Goal: Information Seeking & Learning: Compare options

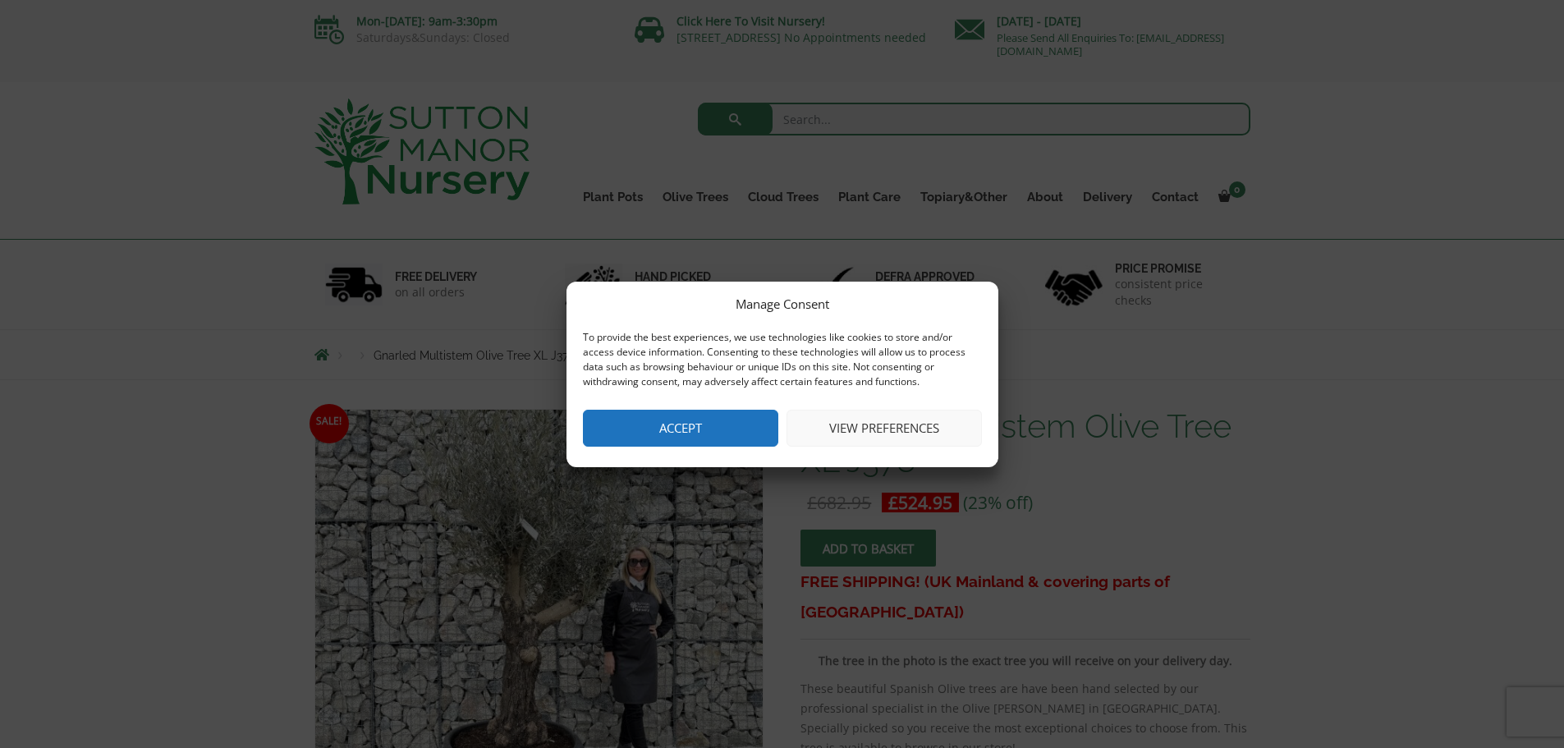
click at [704, 427] on button "Accept" at bounding box center [680, 428] width 195 height 37
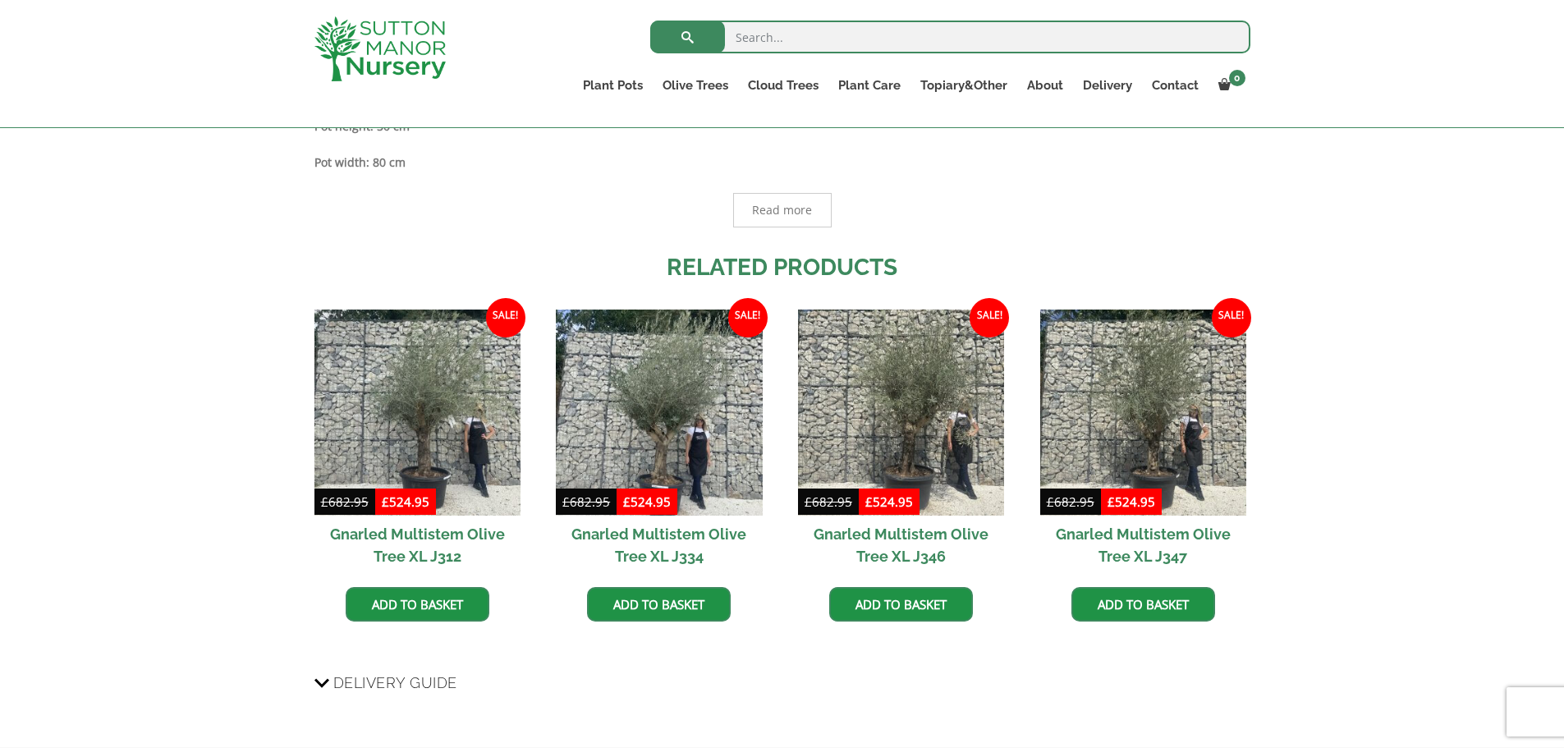
scroll to position [1067, 0]
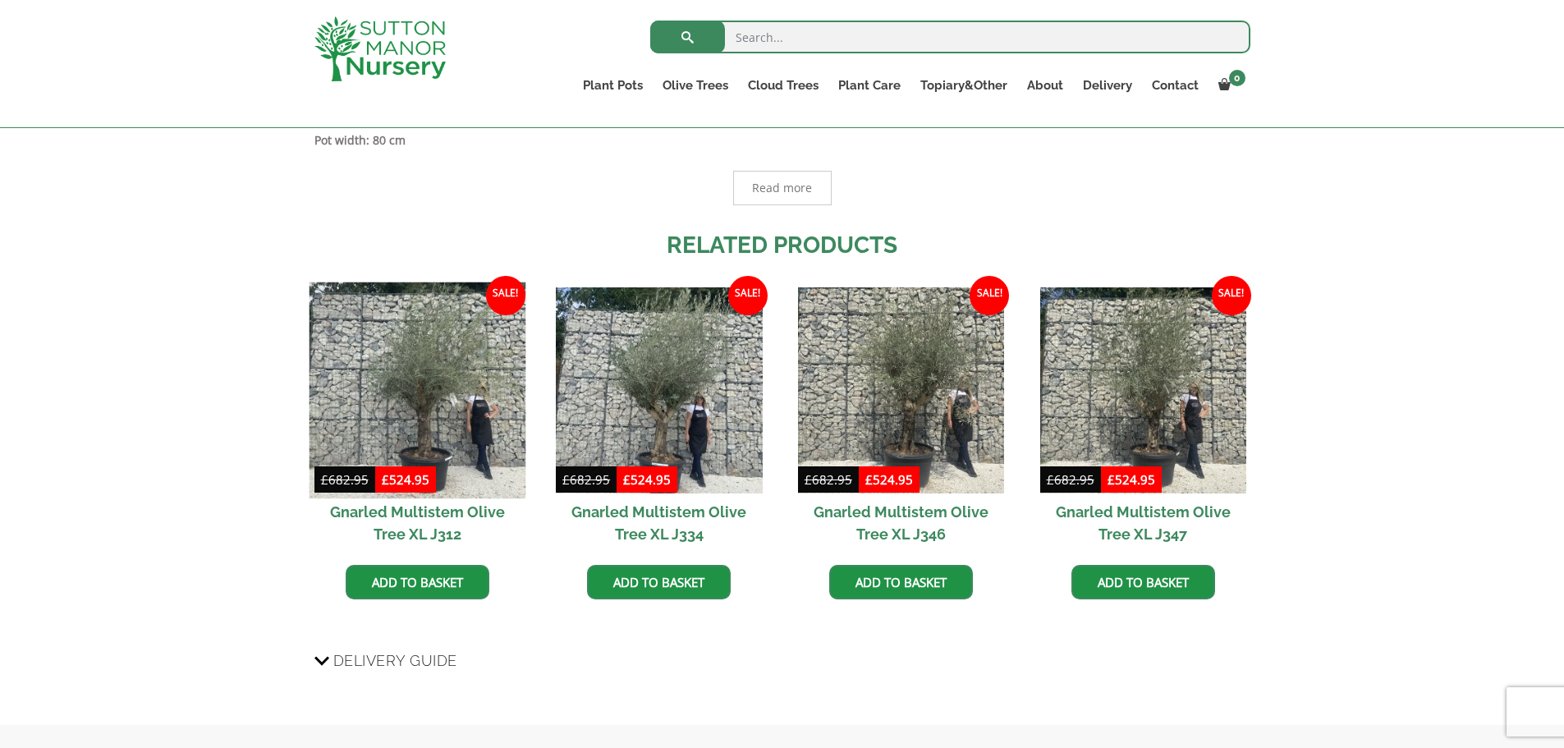
click at [455, 396] on img at bounding box center [417, 390] width 217 height 217
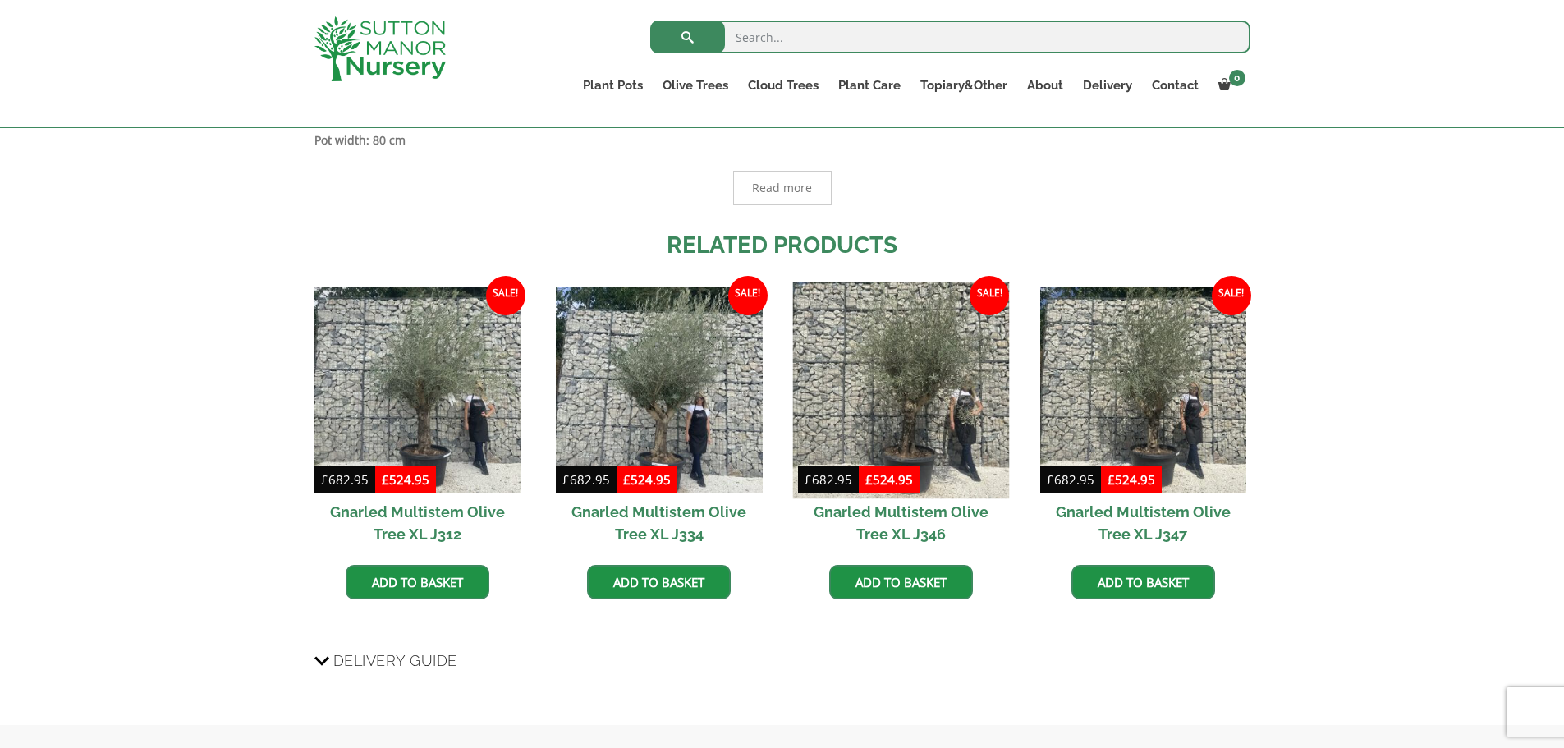
click at [892, 383] on img at bounding box center [901, 390] width 217 height 217
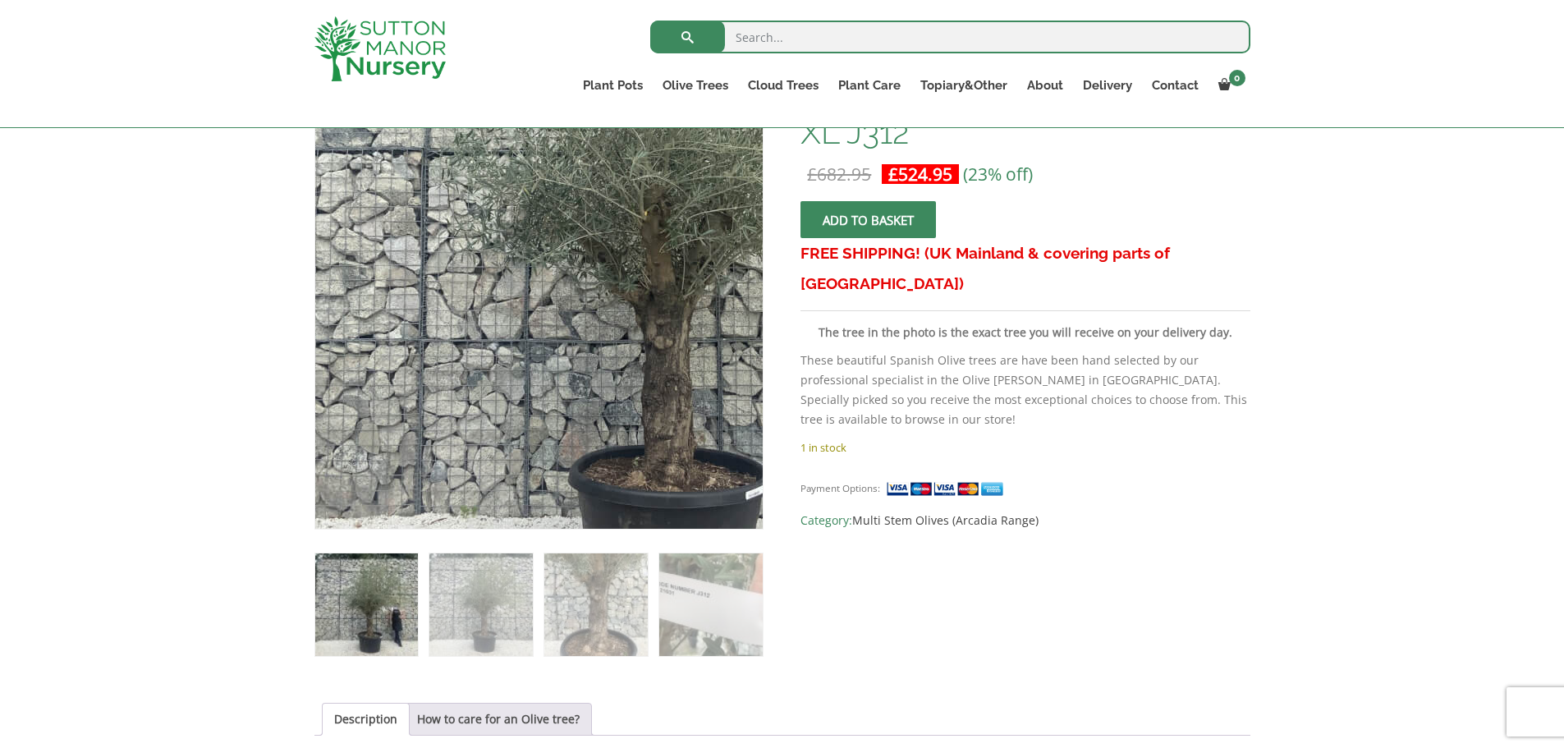
scroll to position [328, 0]
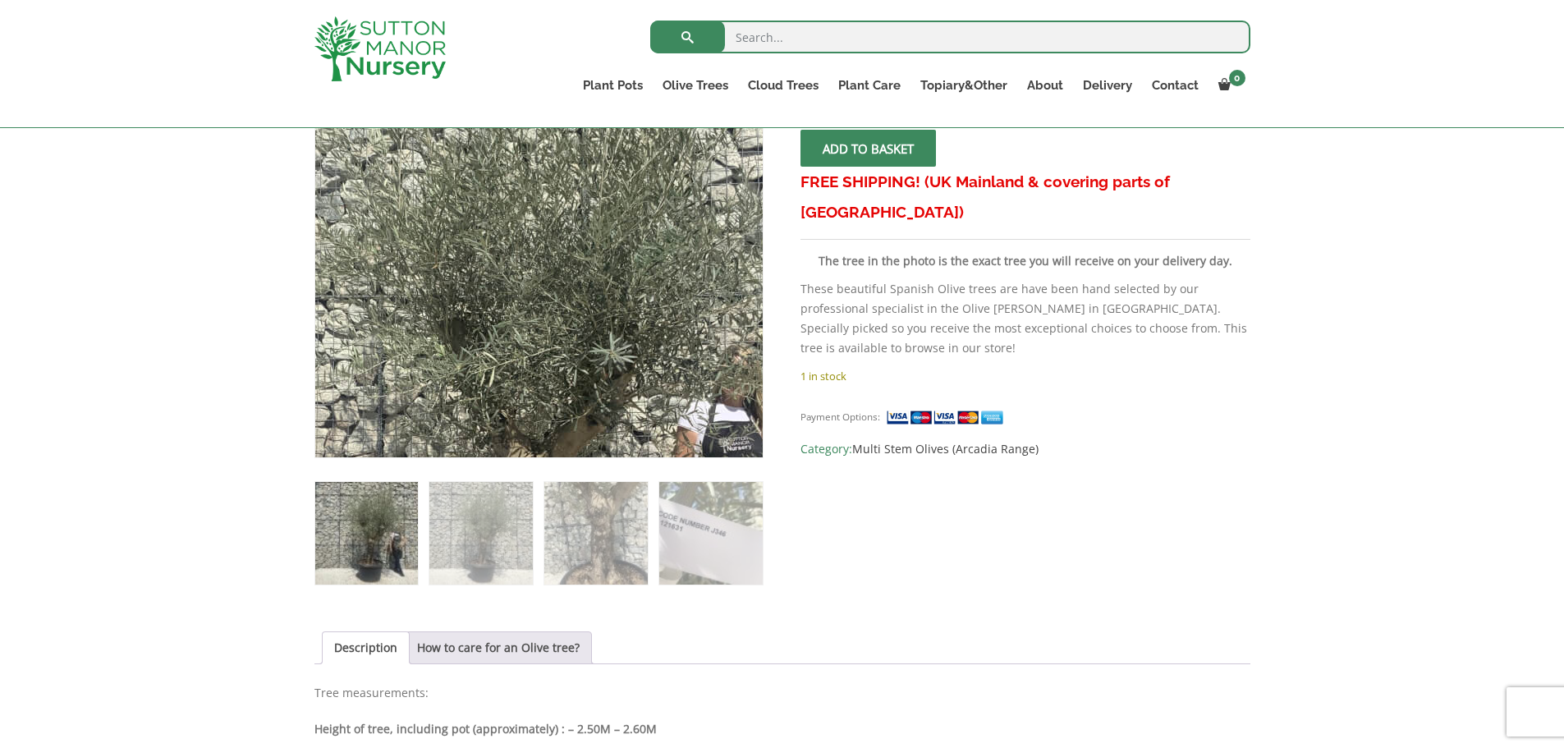
scroll to position [410, 0]
